Goal: Navigation & Orientation: Understand site structure

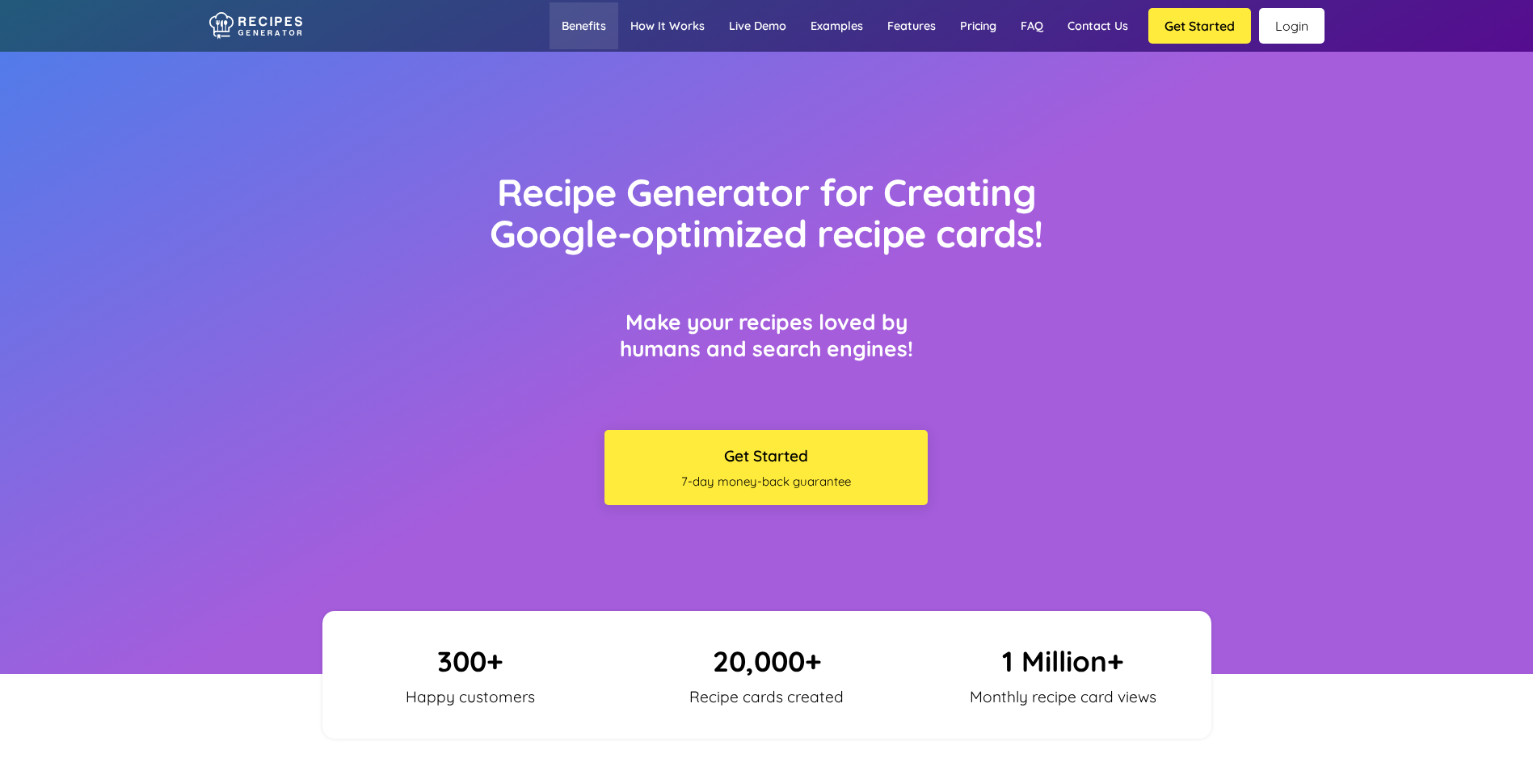
click at [597, 27] on link "Benefits" at bounding box center [584, 25] width 69 height 47
click at [645, 35] on link "How it works" at bounding box center [667, 25] width 99 height 47
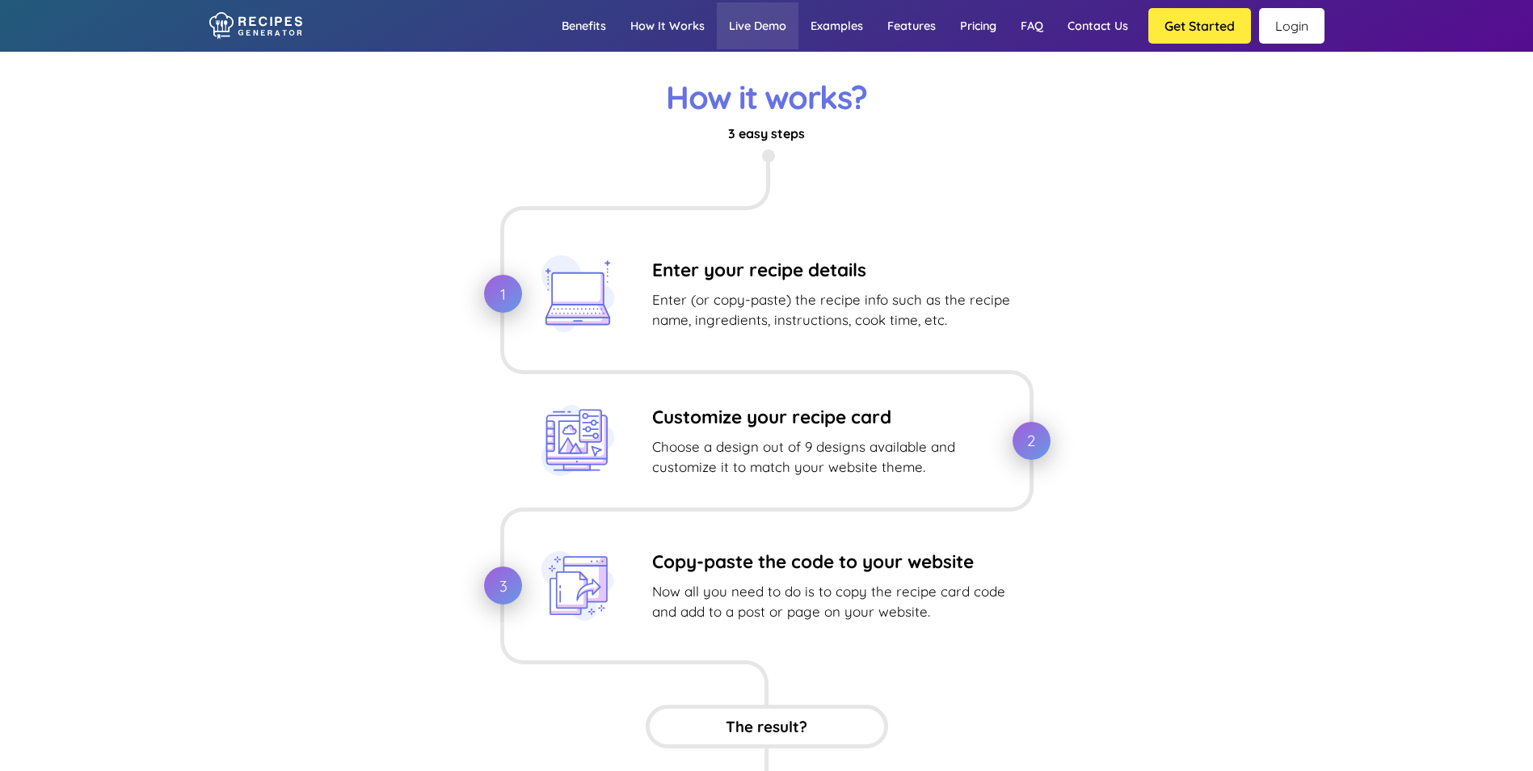
click at [754, 37] on link "Live demo" at bounding box center [758, 25] width 82 height 47
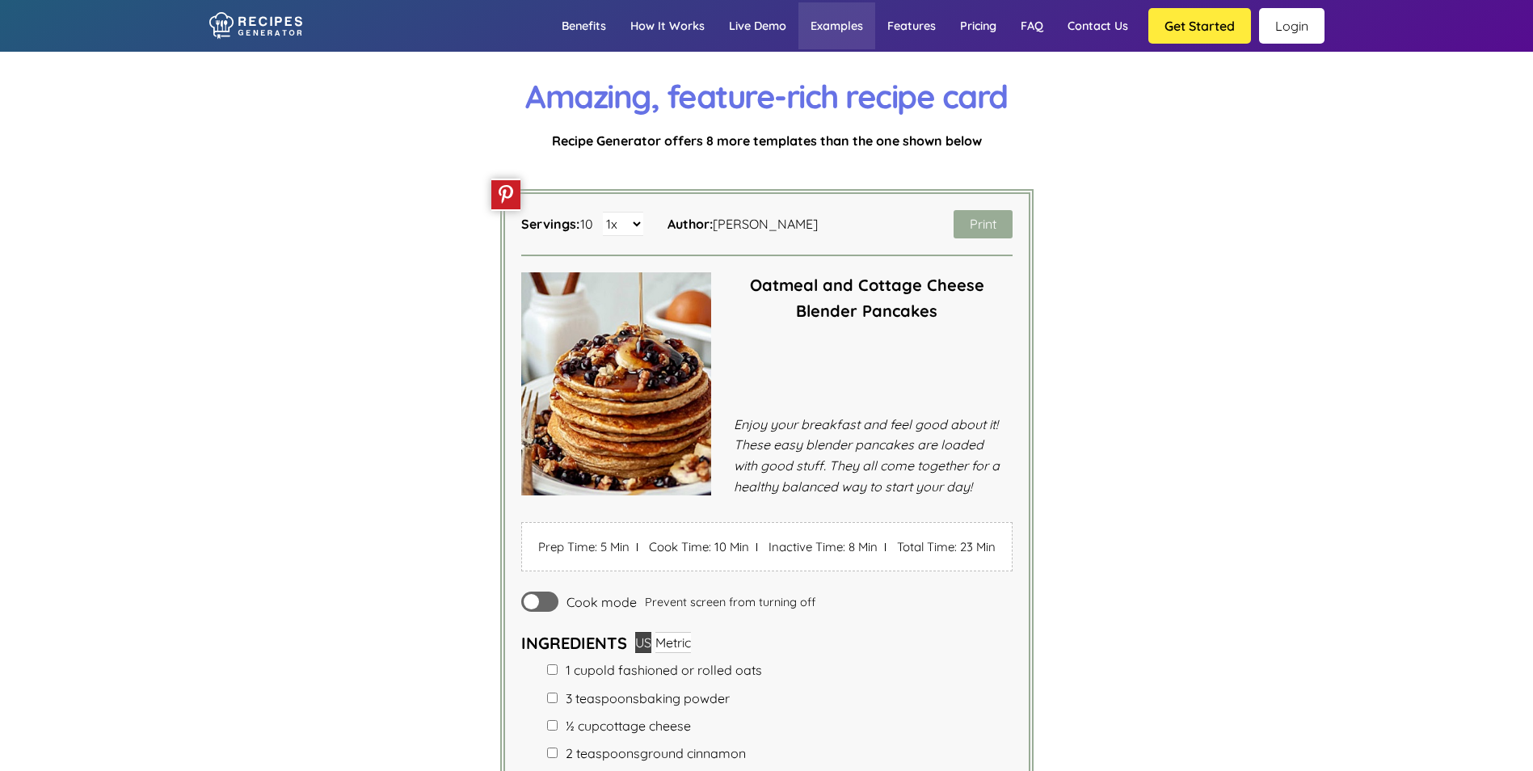
click at [826, 29] on link "Examples" at bounding box center [837, 25] width 77 height 47
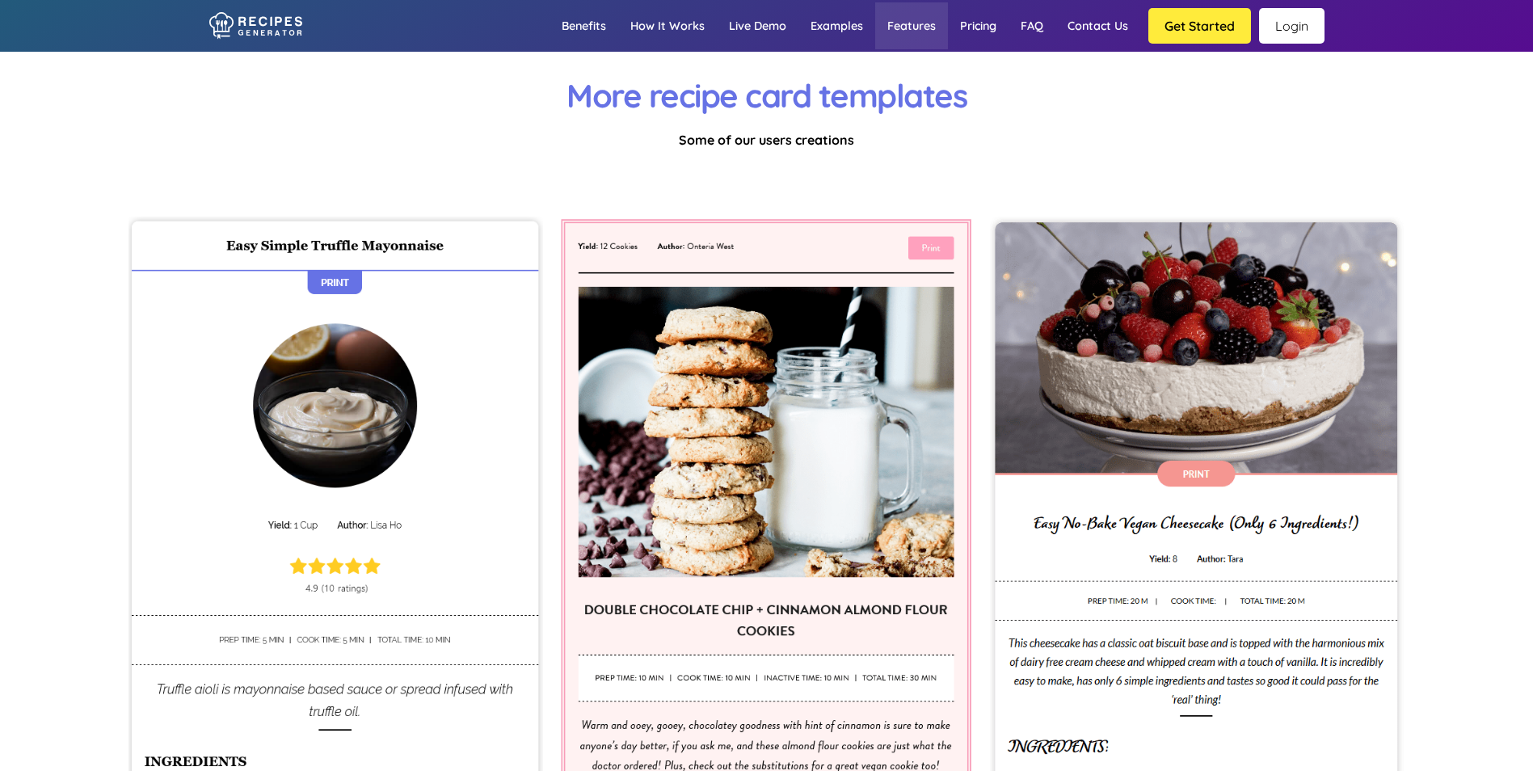
click at [902, 27] on link "Features" at bounding box center [911, 25] width 73 height 47
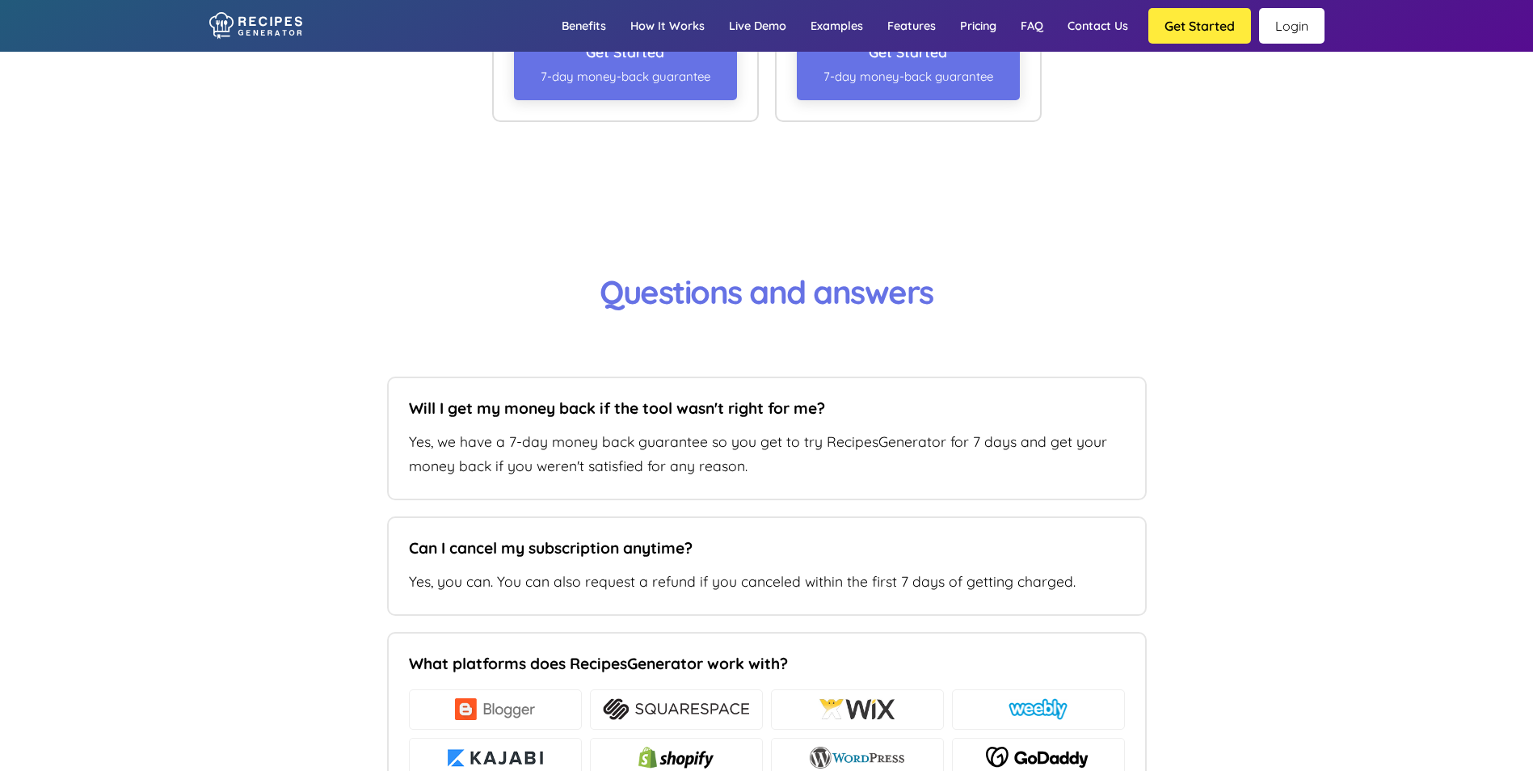
scroll to position [11243, 0]
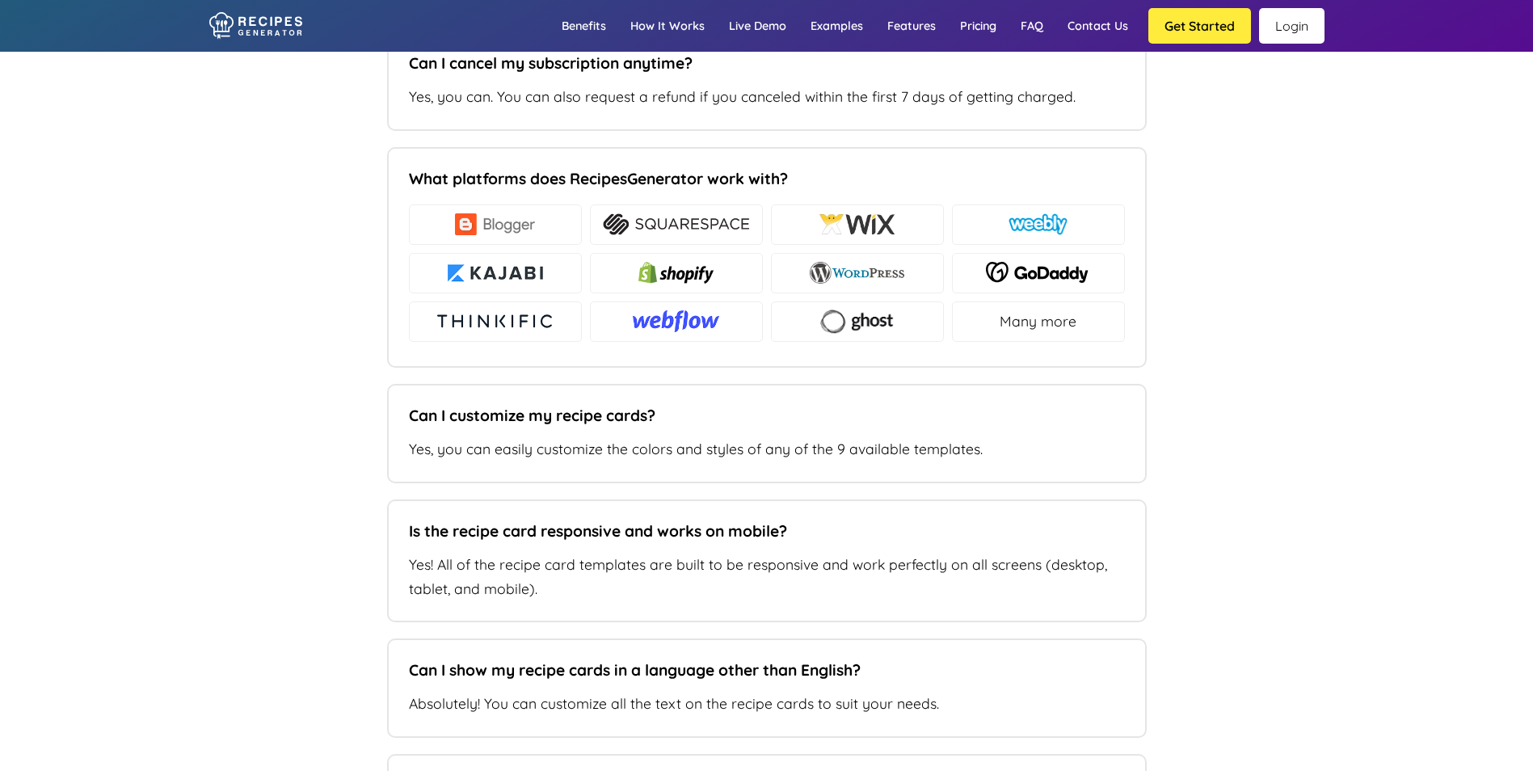
click at [832, 232] on img at bounding box center [858, 224] width 78 height 22
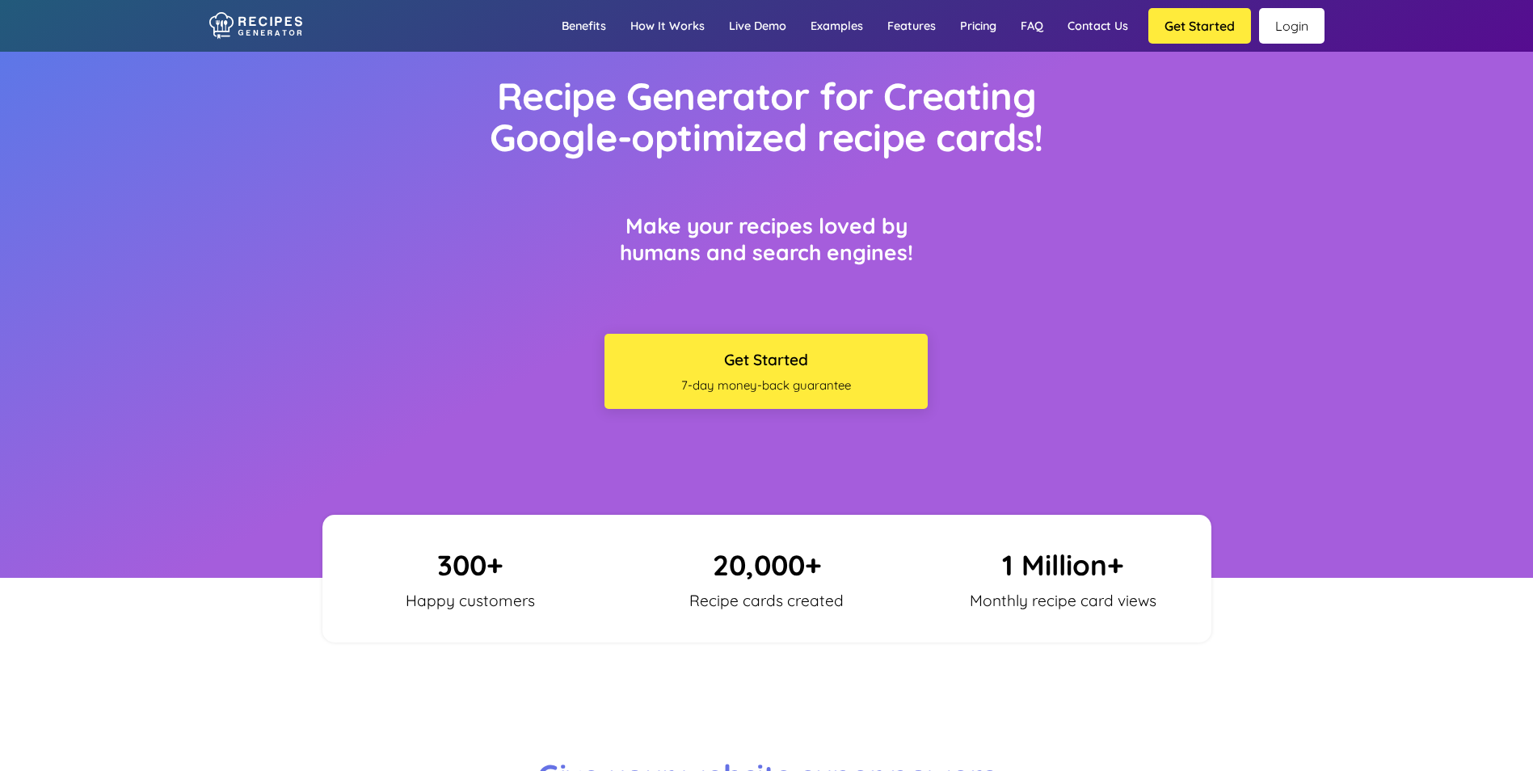
scroll to position [0, 0]
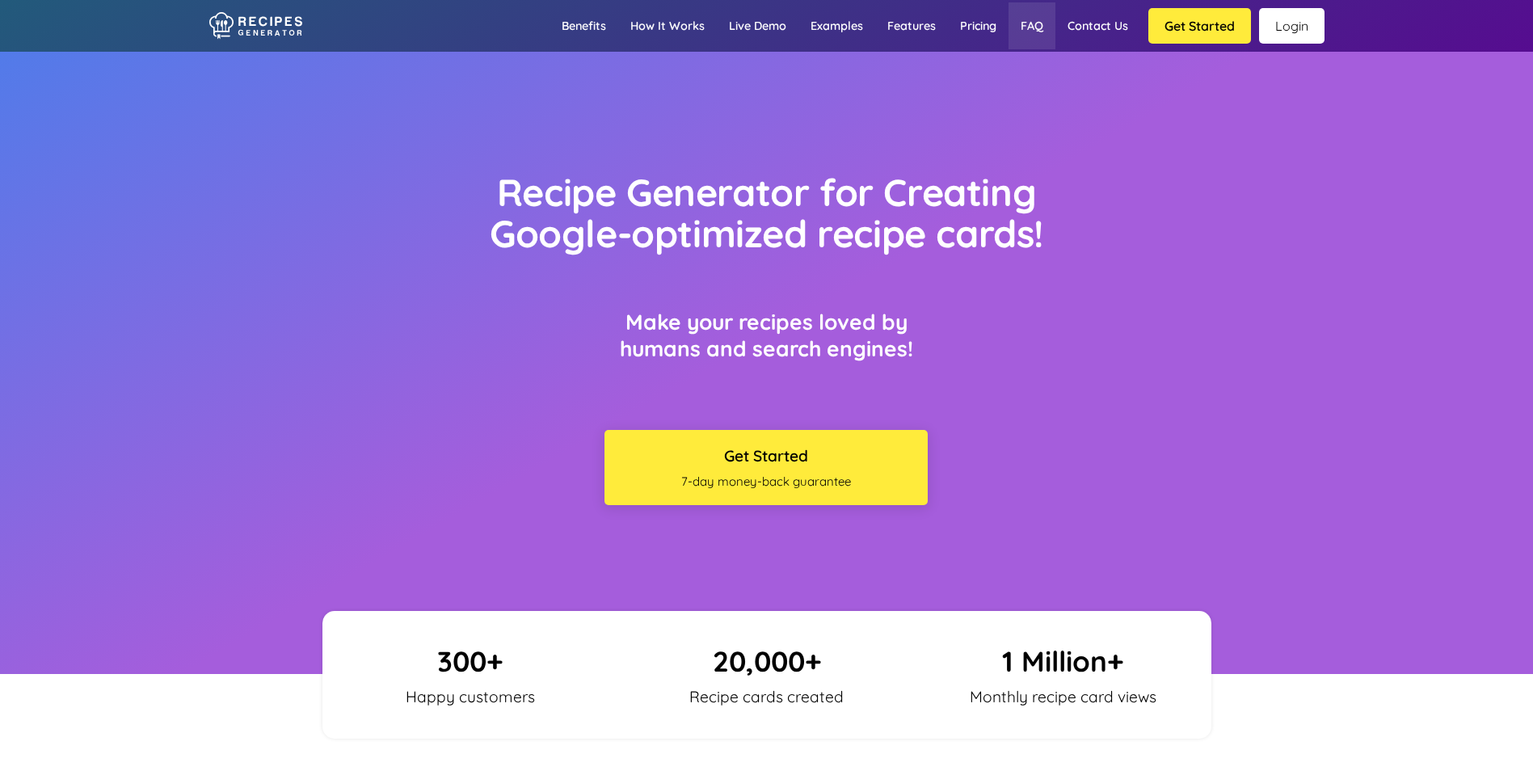
click at [1025, 27] on link "FAQ" at bounding box center [1032, 25] width 47 height 47
